Goal: Task Accomplishment & Management: Use online tool/utility

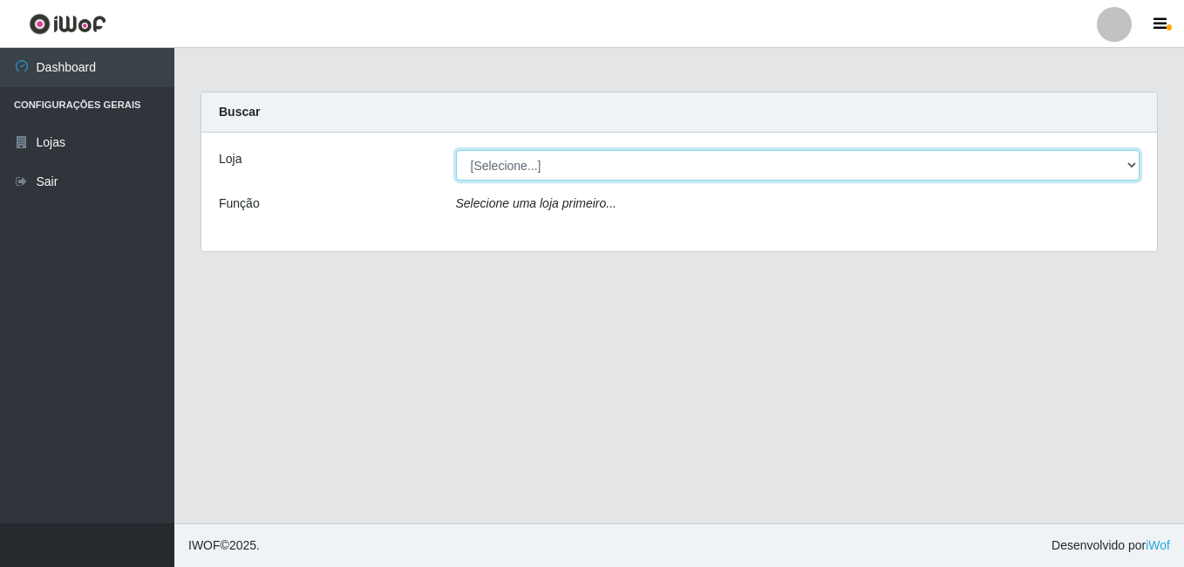
click at [693, 167] on select "[Selecione...] Ajubá Mercado" at bounding box center [798, 165] width 685 height 31
select select "402"
click at [456, 150] on select "[Selecione...] Ajubá Mercado" at bounding box center [798, 165] width 685 height 31
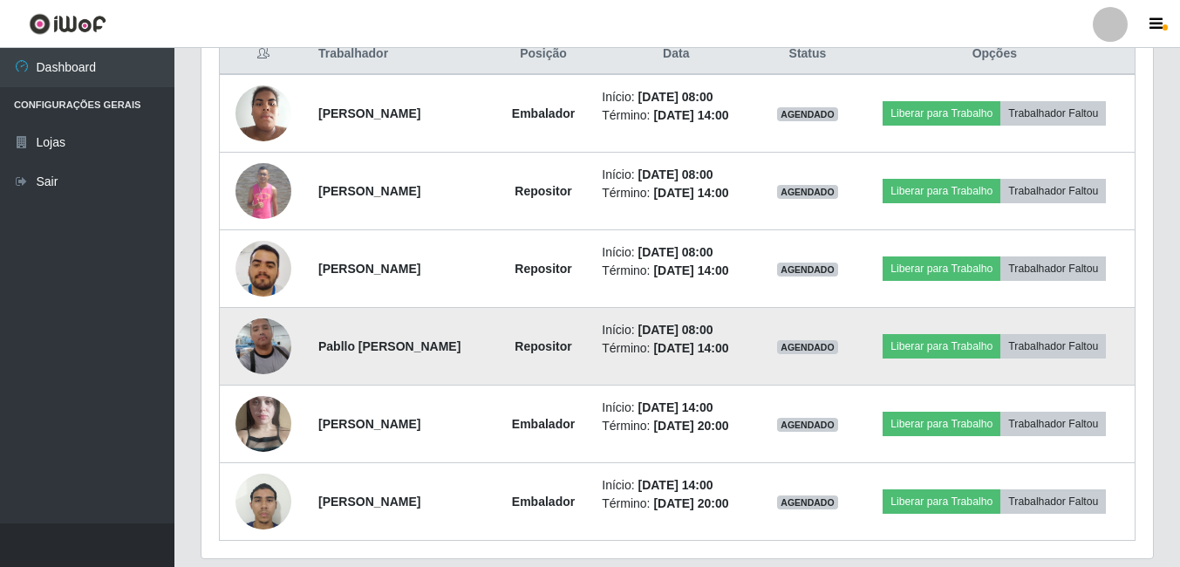
scroll to position [659, 0]
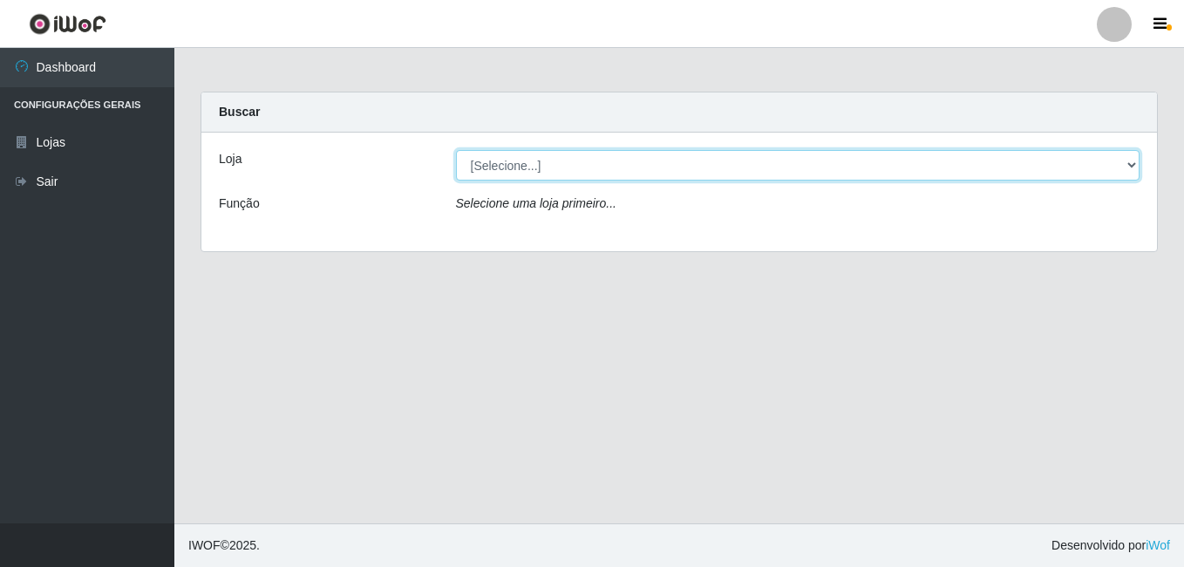
click at [582, 170] on select "[Selecione...] Ajubá Mercado" at bounding box center [798, 165] width 685 height 31
select select "402"
click at [456, 150] on select "[Selecione...] Ajubá Mercado" at bounding box center [798, 165] width 685 height 31
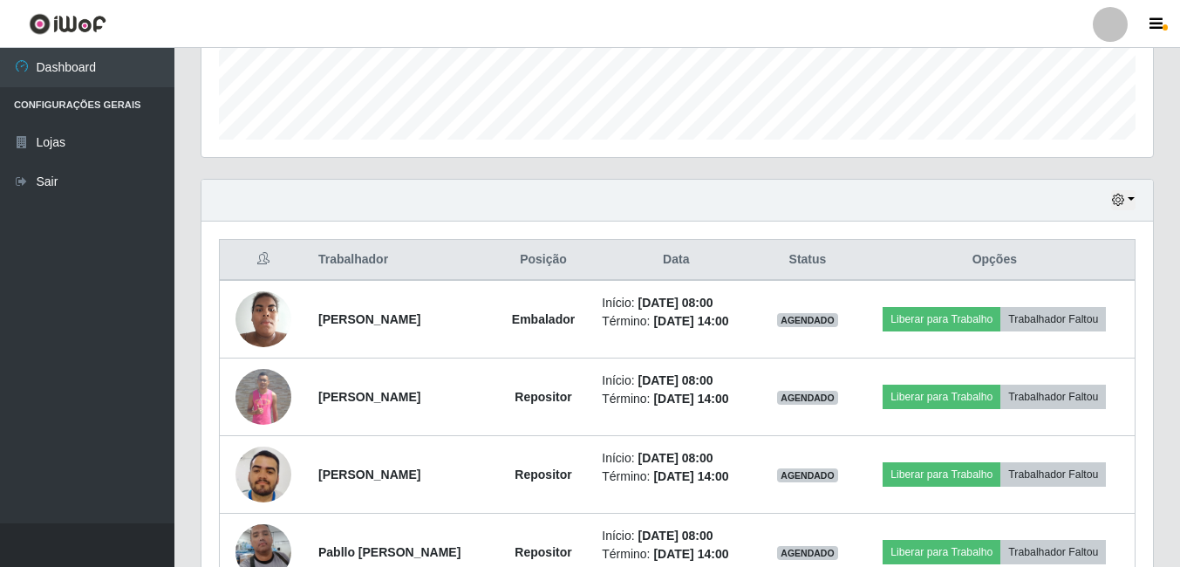
scroll to position [523, 0]
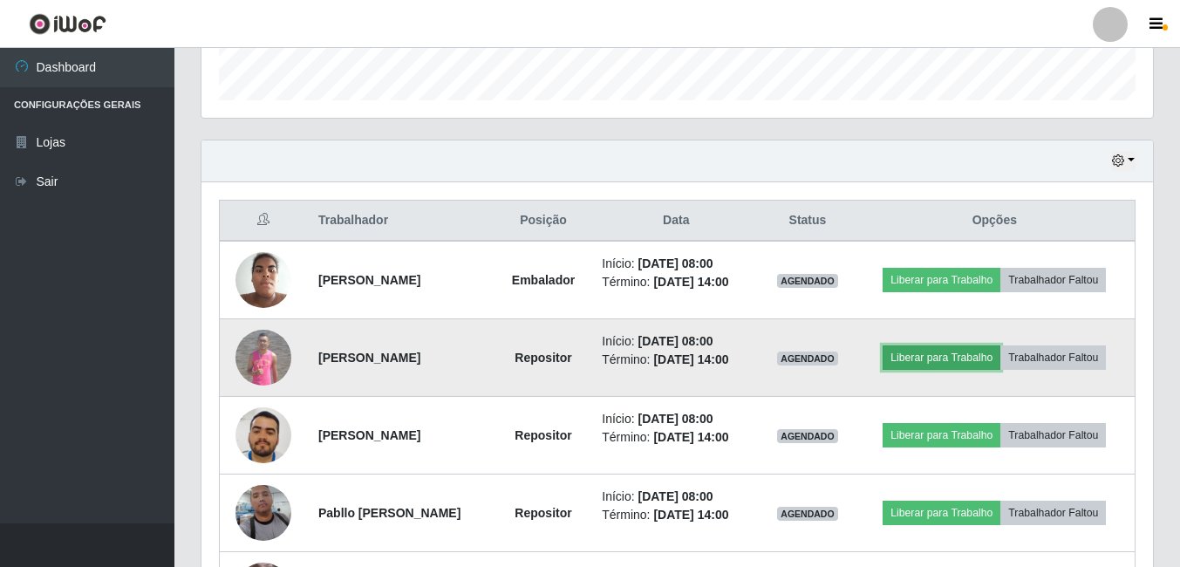
click at [950, 358] on button "Liberar para Trabalho" at bounding box center [941, 357] width 118 height 24
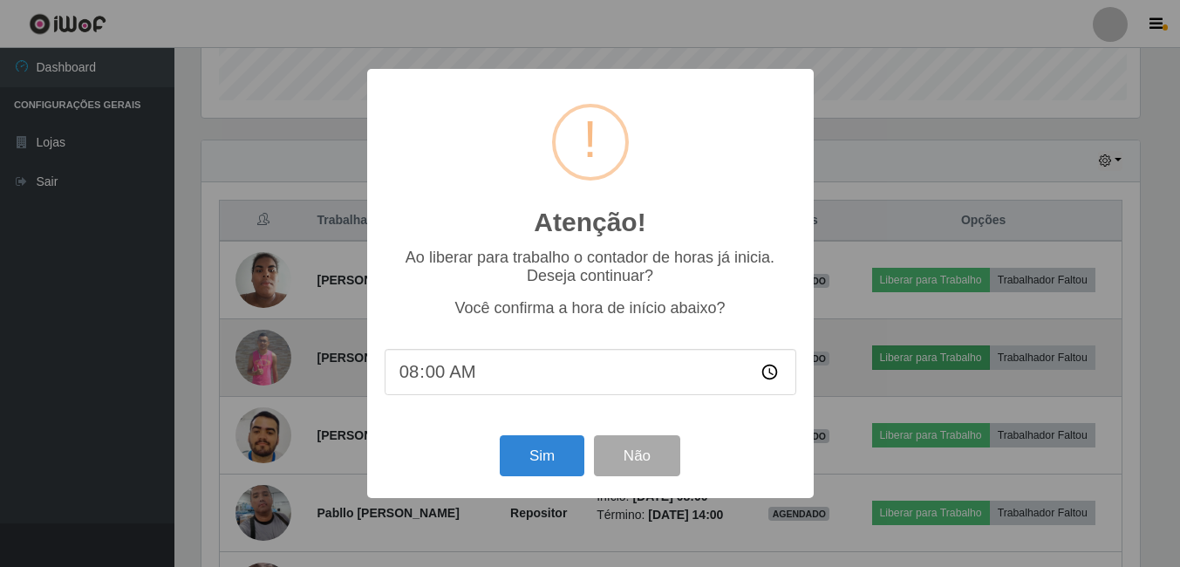
scroll to position [362, 943]
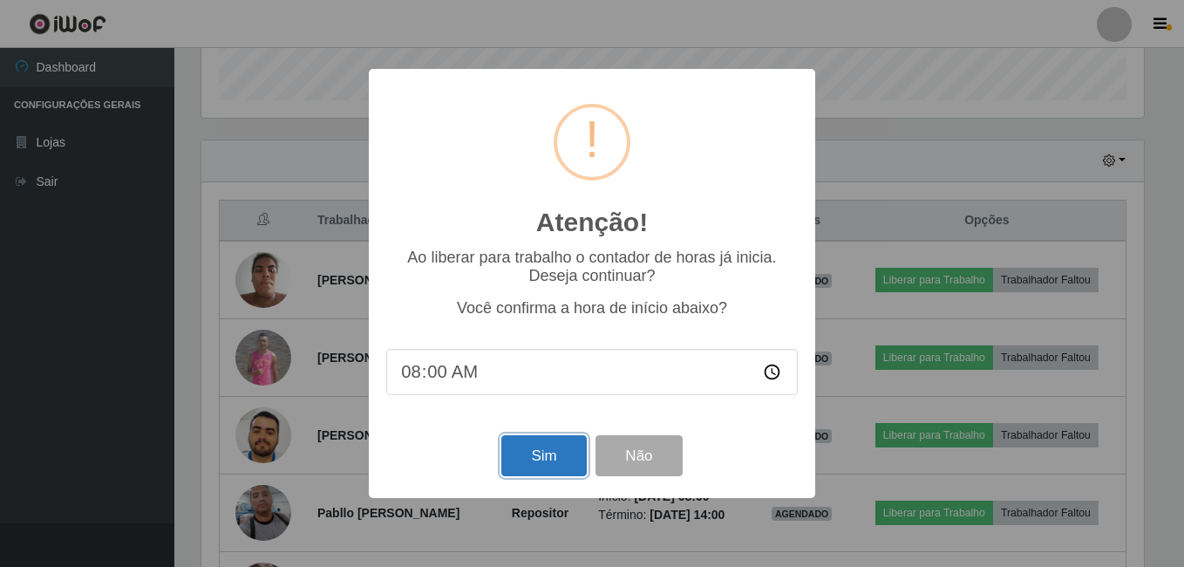
click at [562, 458] on button "Sim" at bounding box center [543, 455] width 85 height 41
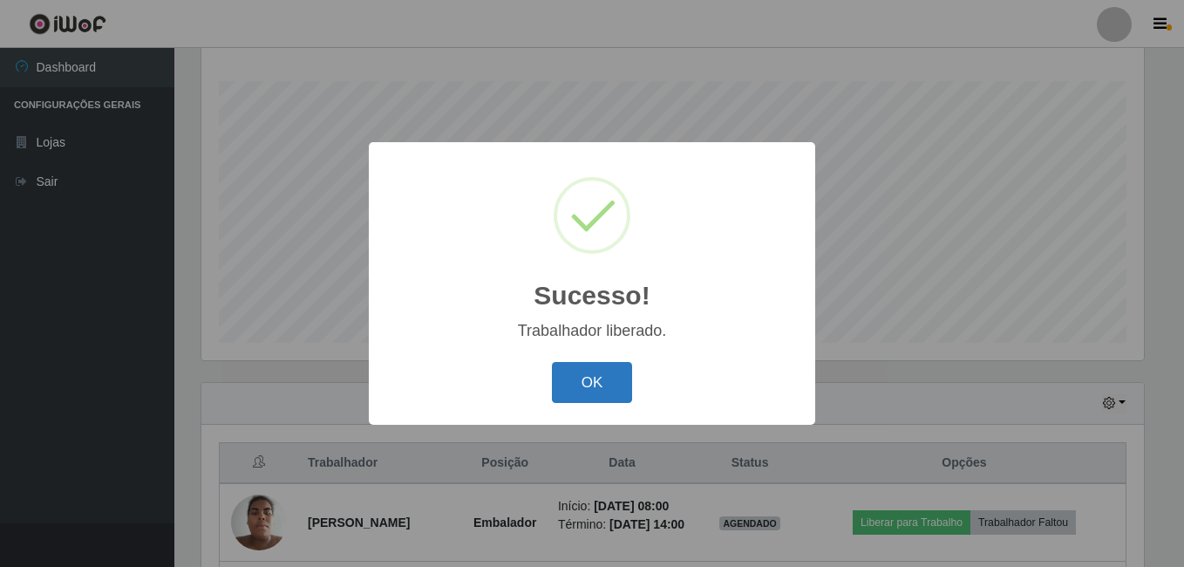
click at [581, 365] on button "OK" at bounding box center [592, 382] width 81 height 41
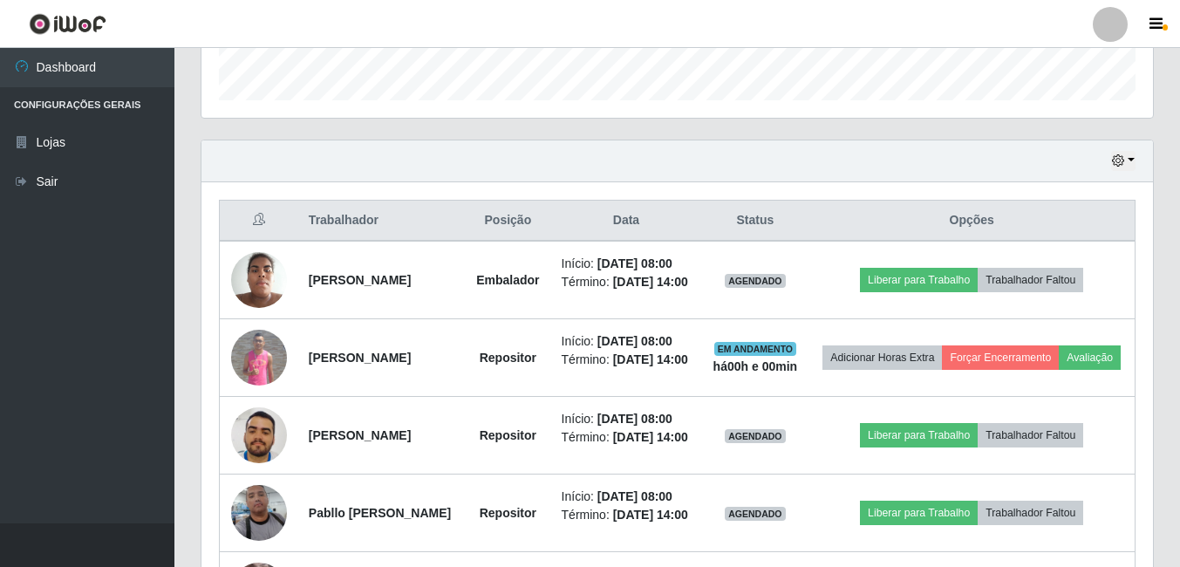
scroll to position [542, 0]
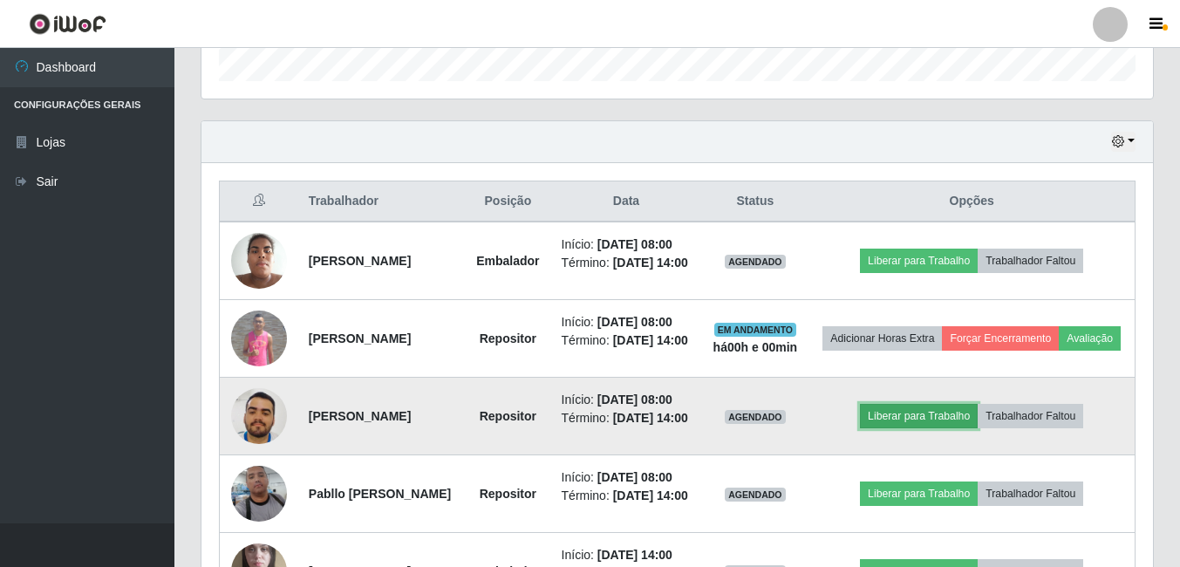
click at [906, 428] on button "Liberar para Trabalho" at bounding box center [919, 416] width 118 height 24
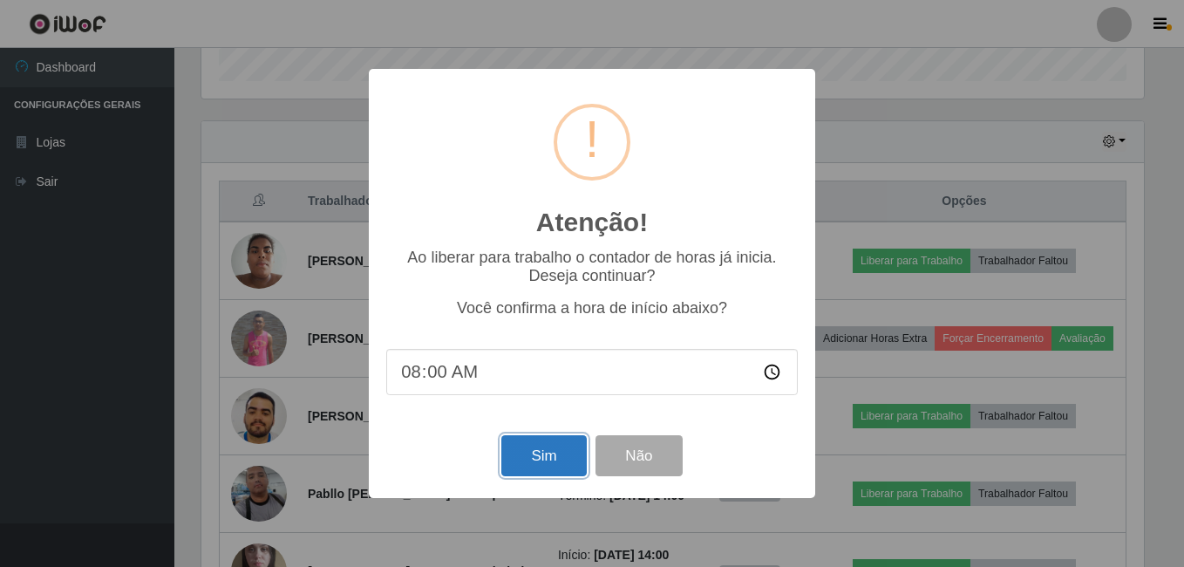
click at [561, 455] on button "Sim" at bounding box center [543, 455] width 85 height 41
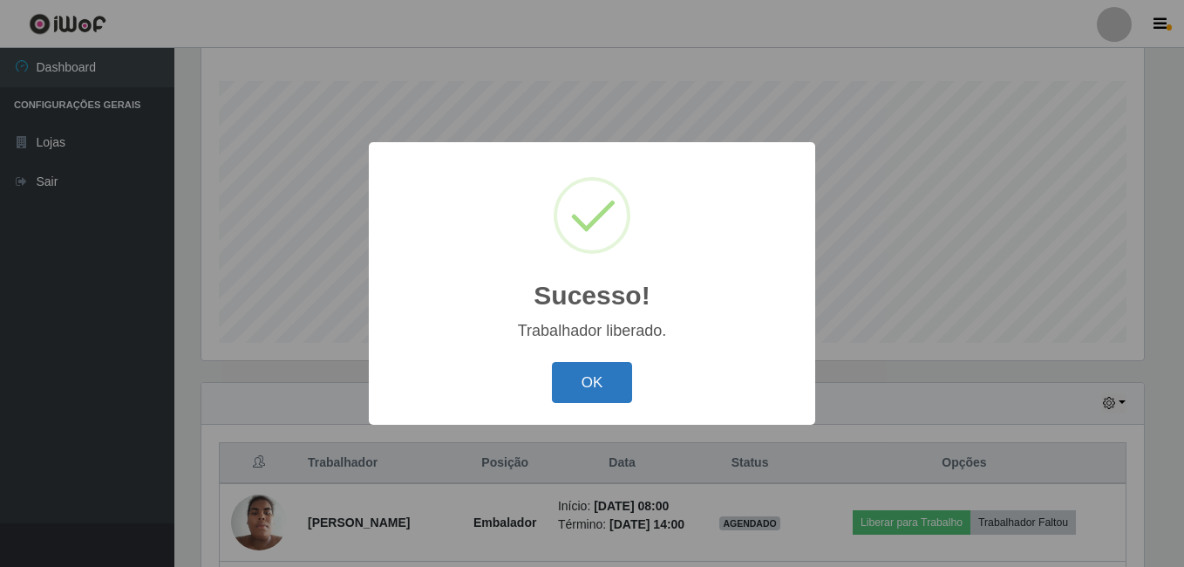
click at [611, 375] on button "OK" at bounding box center [592, 382] width 81 height 41
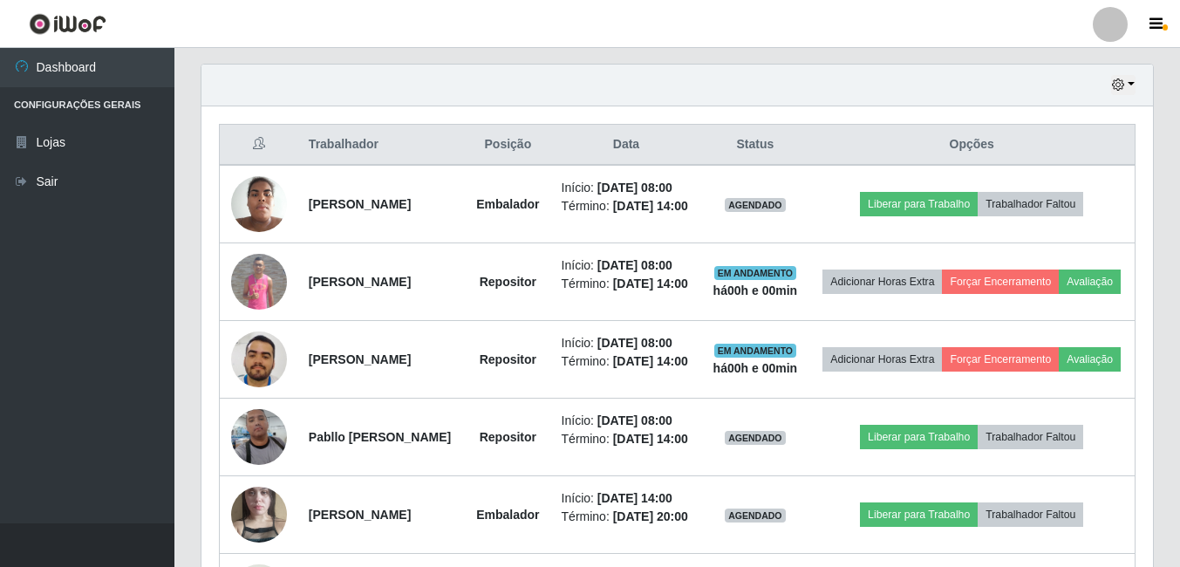
scroll to position [630, 0]
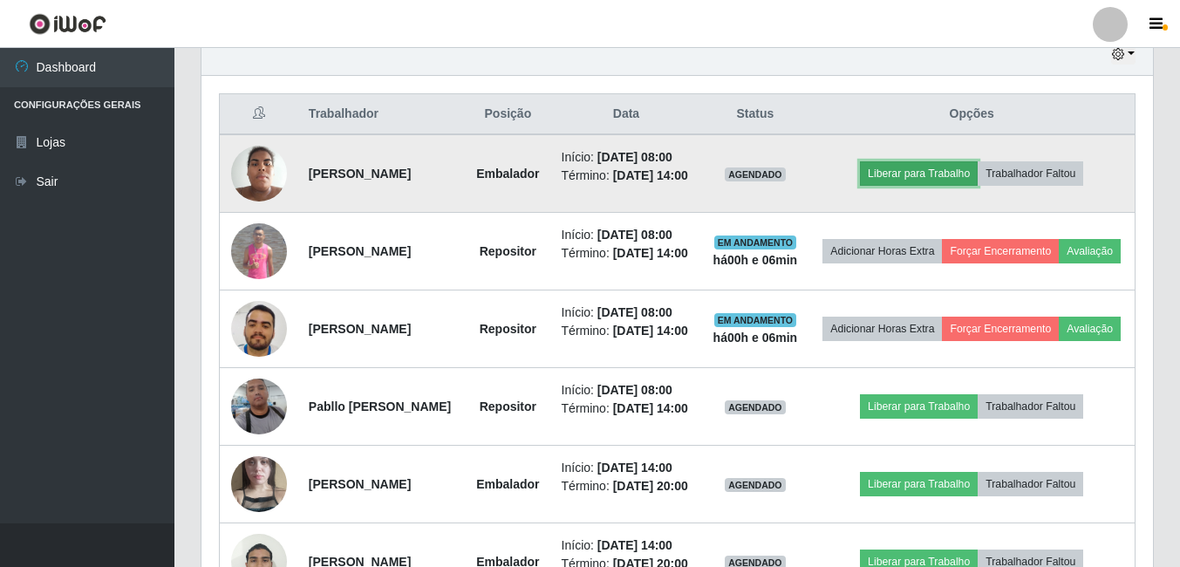
click at [965, 180] on button "Liberar para Trabalho" at bounding box center [919, 173] width 118 height 24
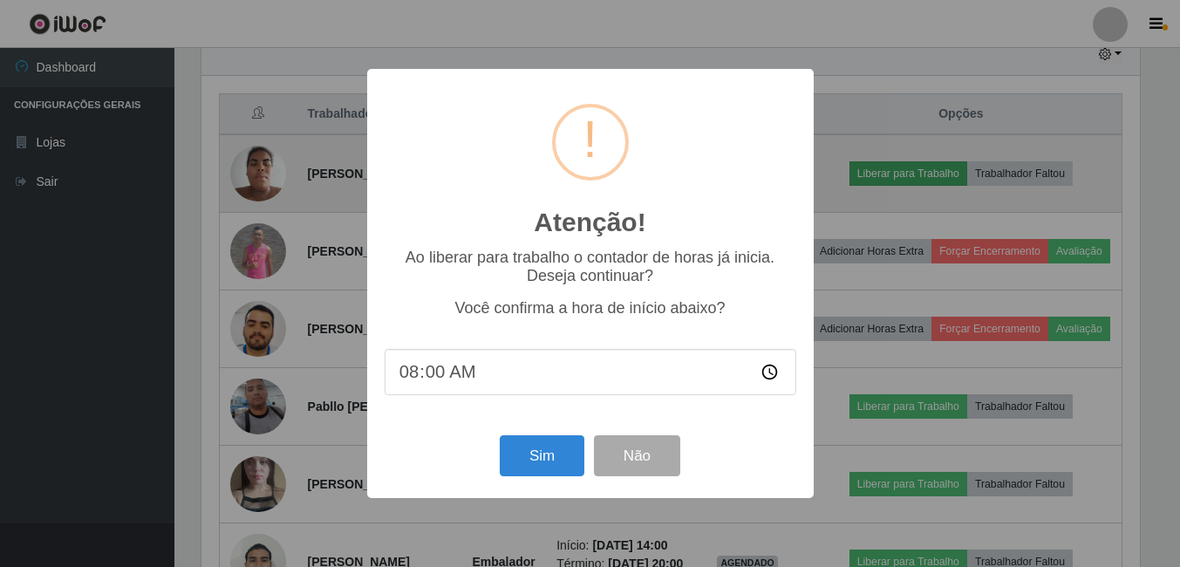
scroll to position [362, 943]
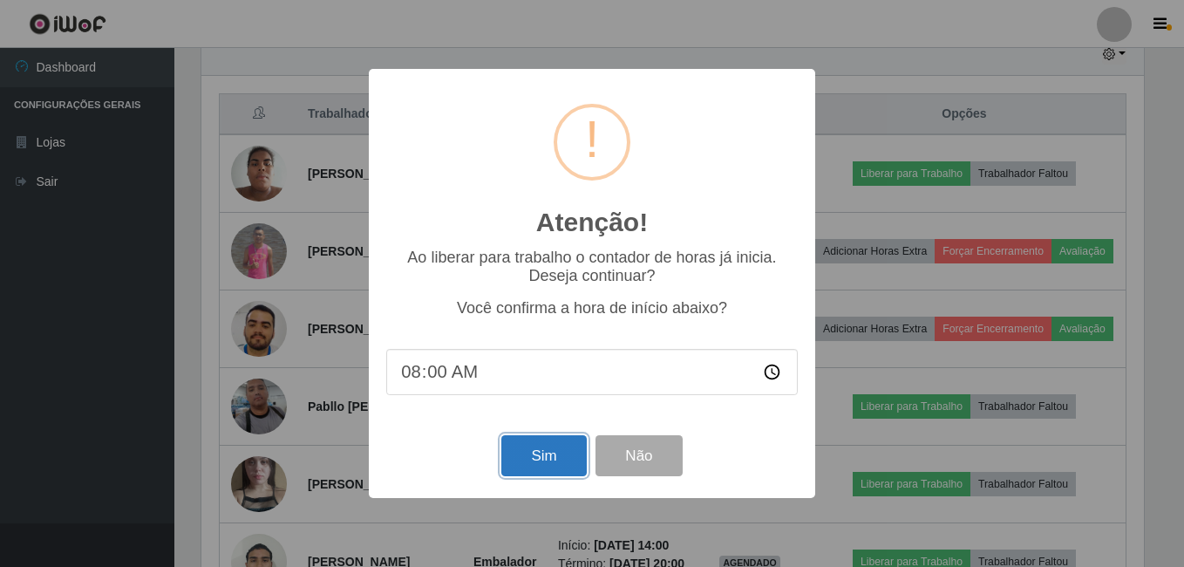
click at [540, 461] on button "Sim" at bounding box center [543, 455] width 85 height 41
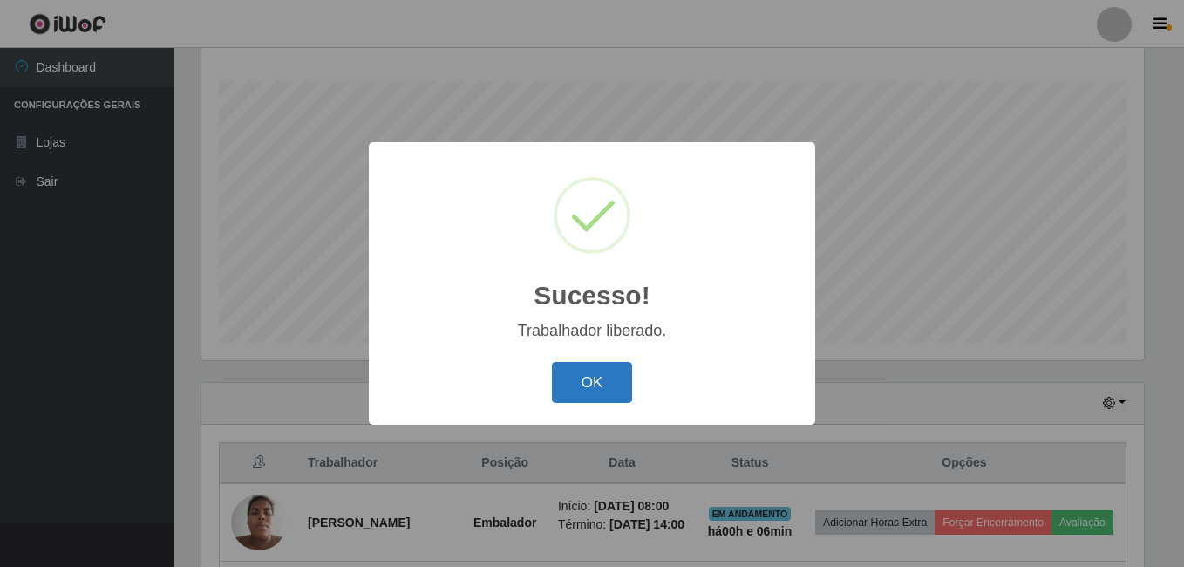
click at [576, 385] on button "OK" at bounding box center [592, 382] width 81 height 41
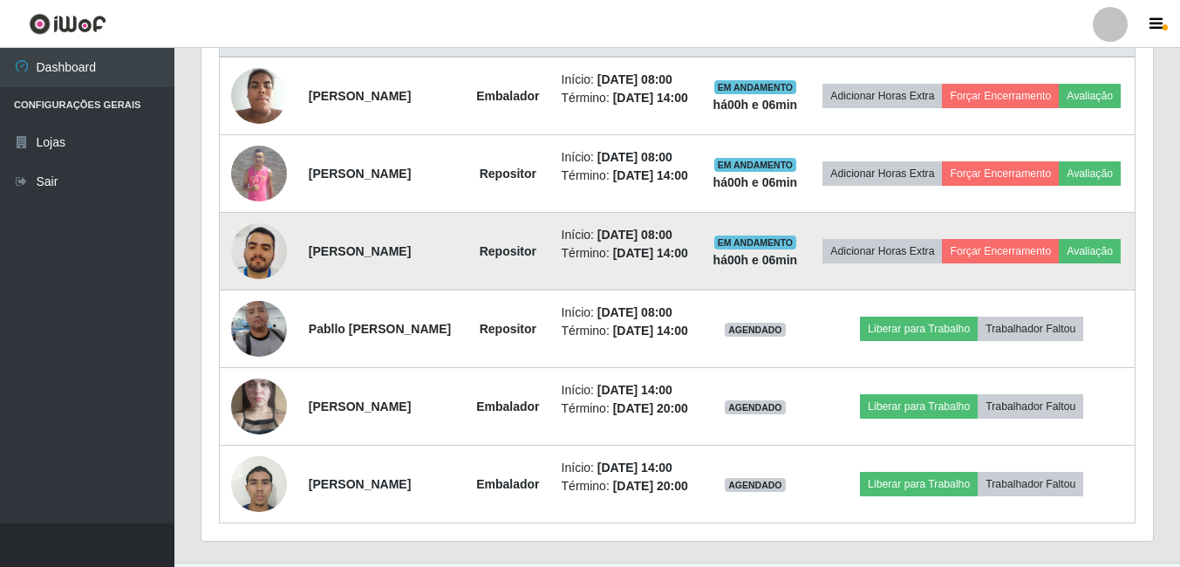
scroll to position [542, 0]
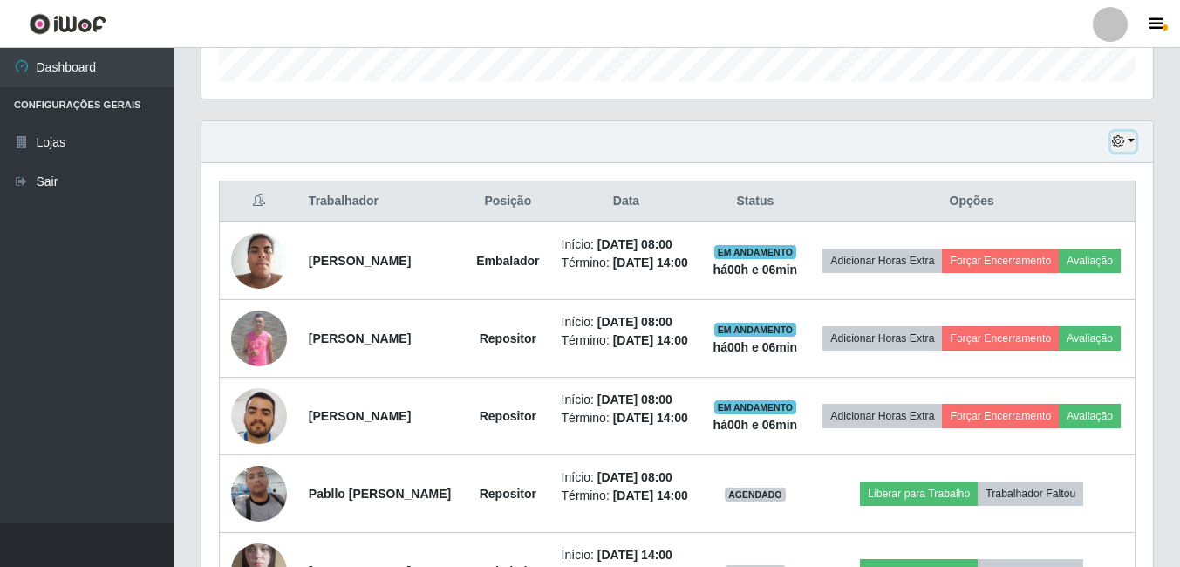
click at [1127, 135] on button "button" at bounding box center [1123, 142] width 24 height 20
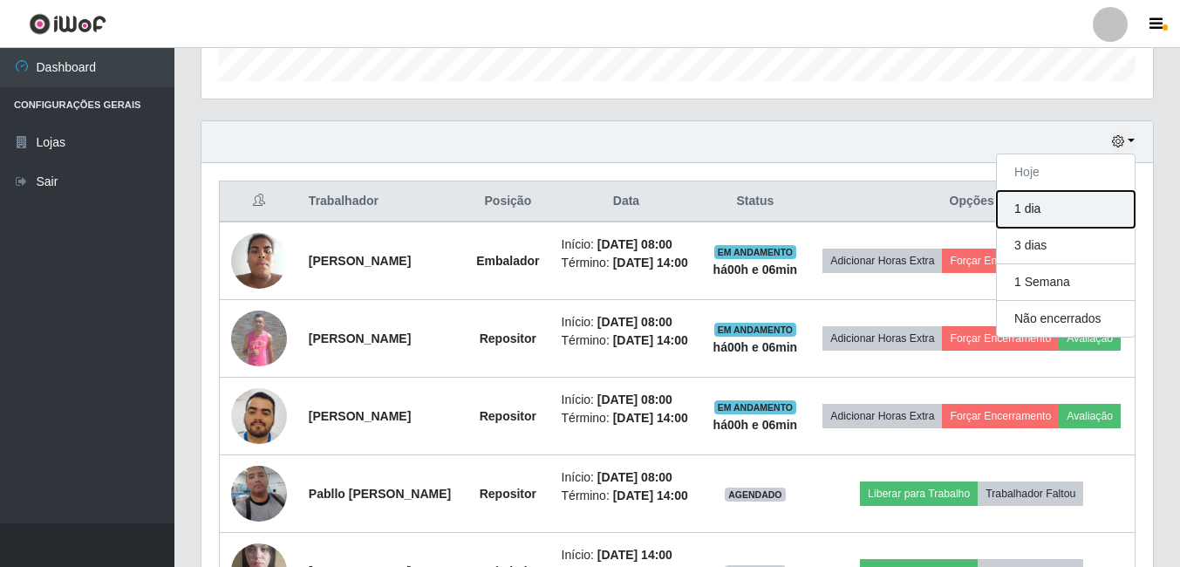
click at [1073, 209] on button "1 dia" at bounding box center [1066, 209] width 138 height 37
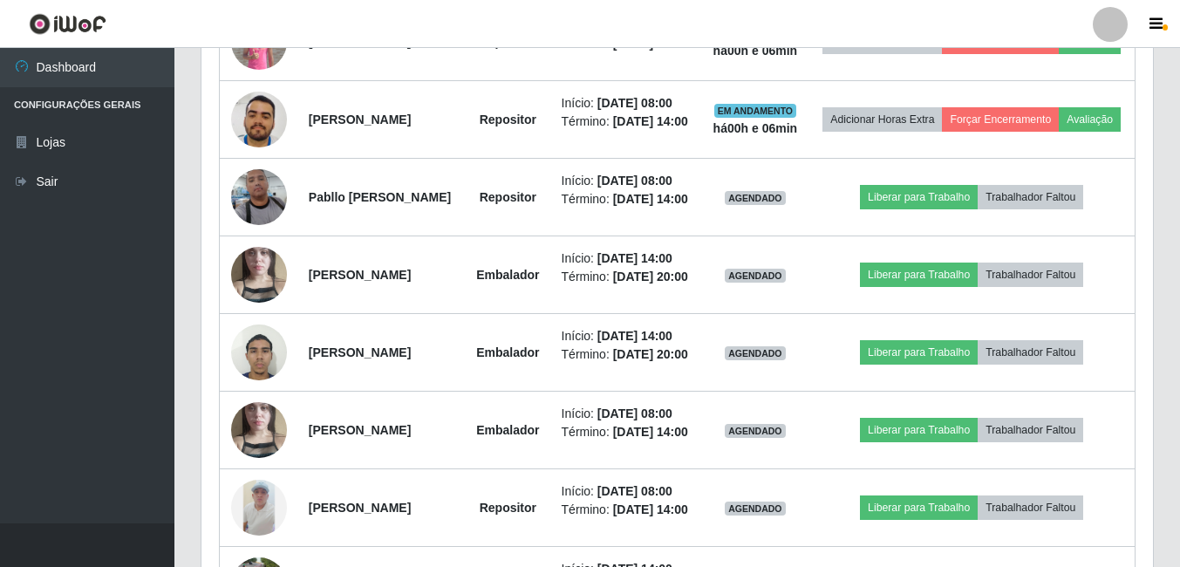
scroll to position [577, 0]
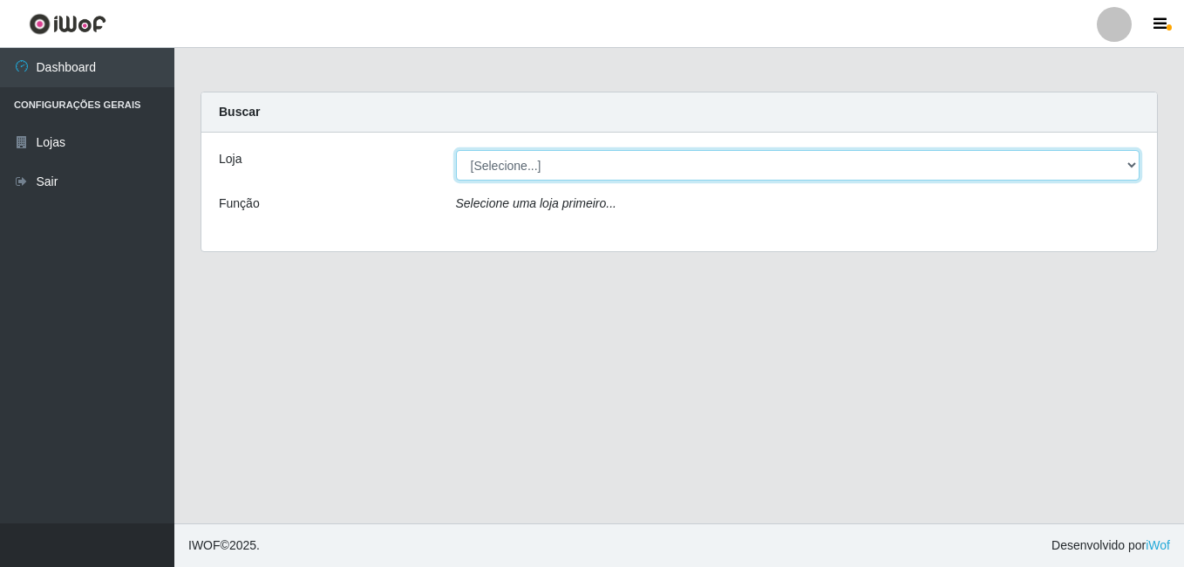
click at [548, 167] on select "[Selecione...] Ajubá Mercado" at bounding box center [798, 165] width 685 height 31
select select "402"
click at [456, 150] on select "[Selecione...] Ajubá Mercado" at bounding box center [798, 165] width 685 height 31
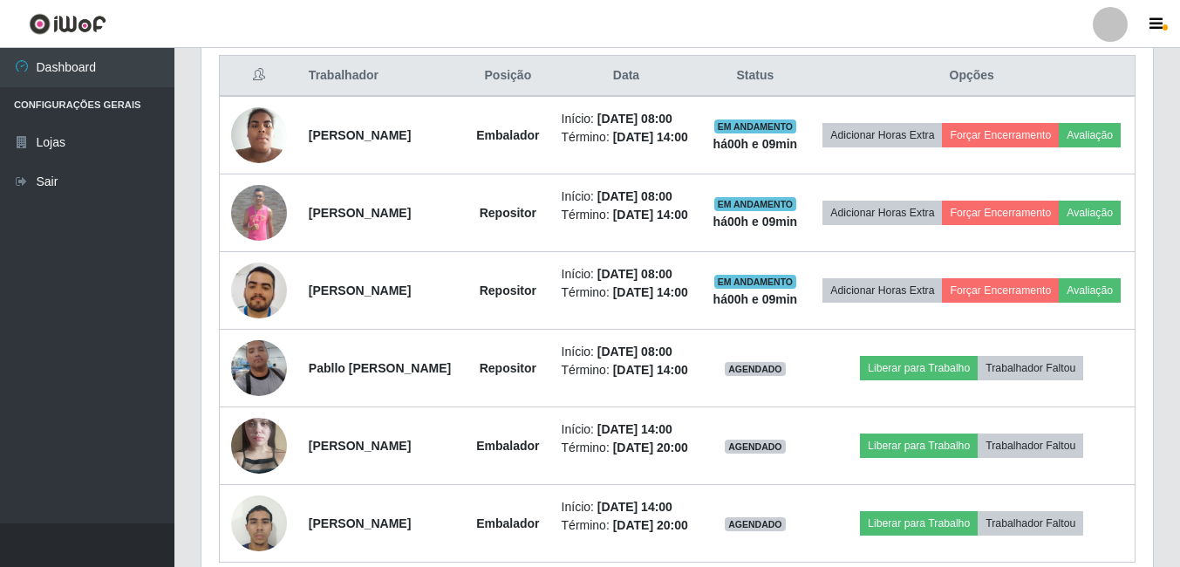
scroll to position [698, 0]
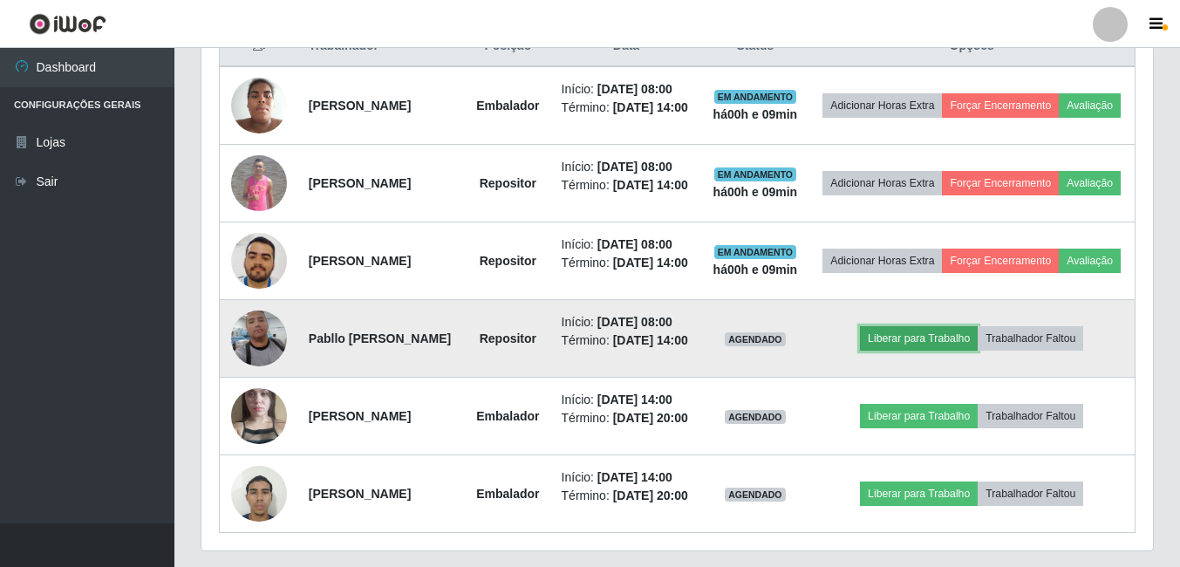
click at [948, 351] on button "Liberar para Trabalho" at bounding box center [919, 338] width 118 height 24
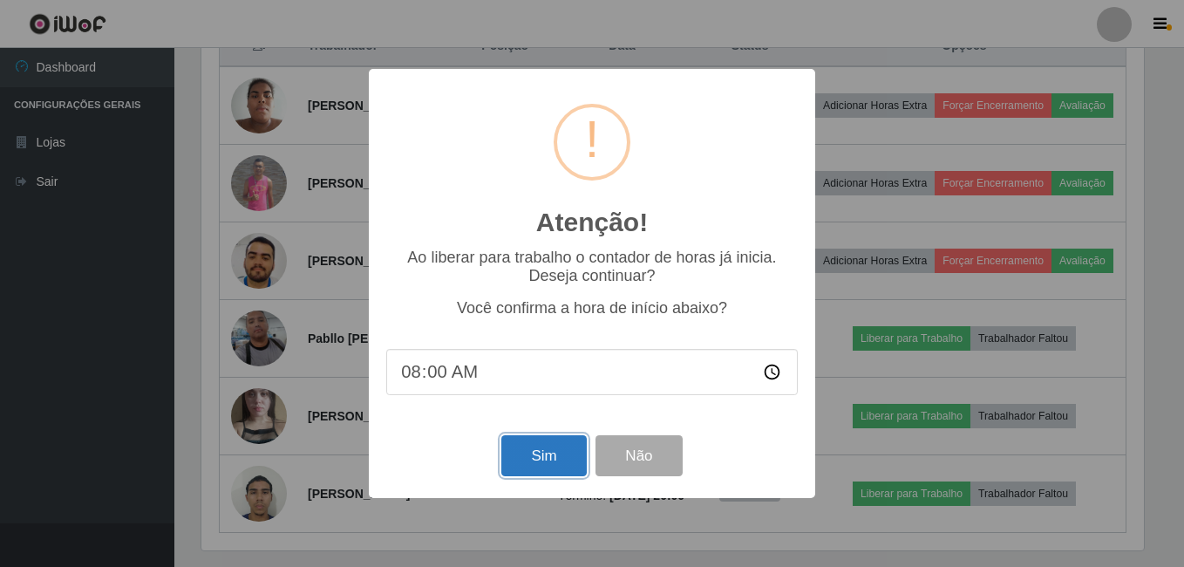
click at [513, 463] on button "Sim" at bounding box center [543, 455] width 85 height 41
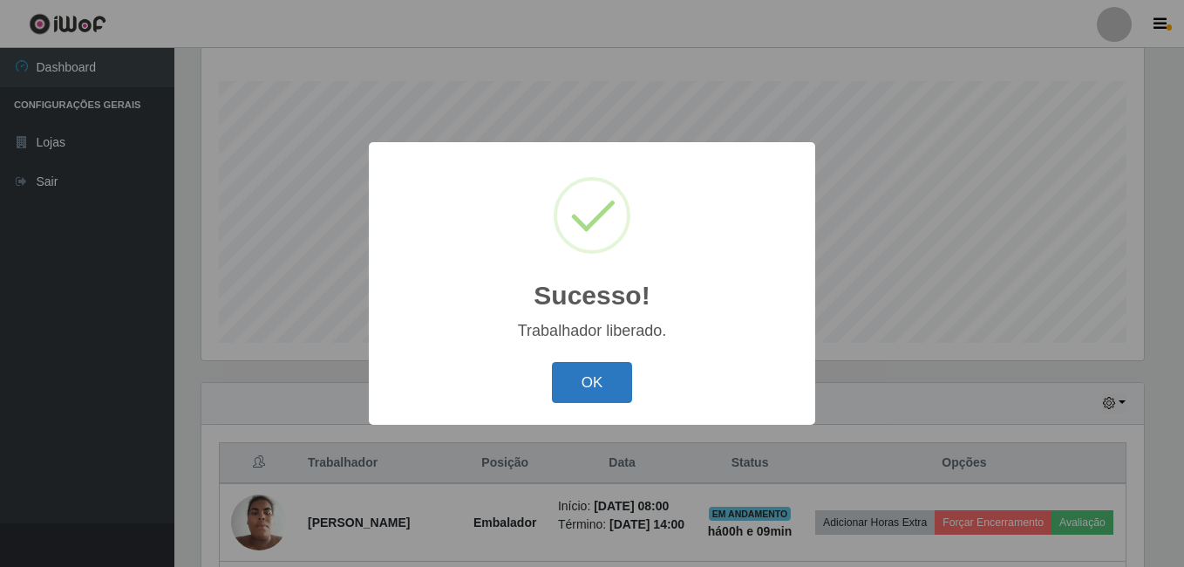
click at [598, 391] on button "OK" at bounding box center [592, 382] width 81 height 41
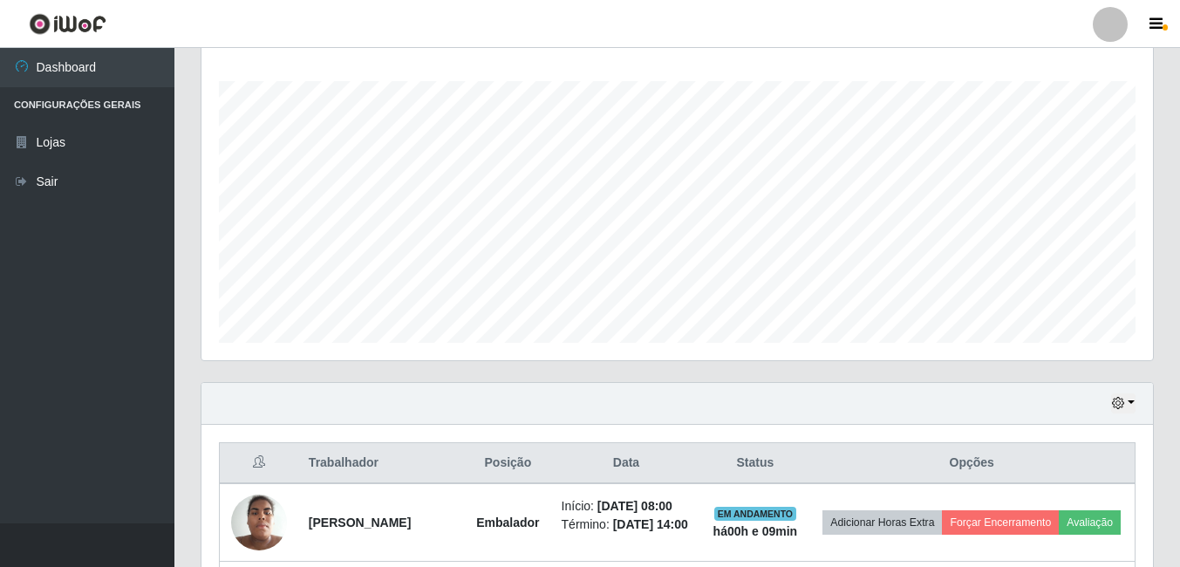
scroll to position [362, 951]
